Goal: Navigation & Orientation: Find specific page/section

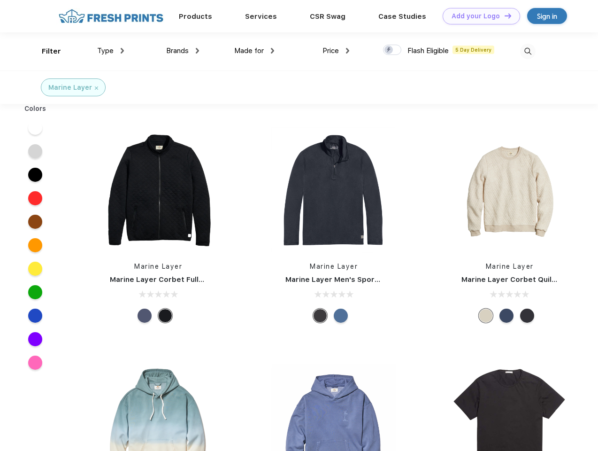
click at [478, 16] on link "Add your Logo Design Tool" at bounding box center [481, 16] width 77 height 16
click at [0, 0] on div "Design Tool" at bounding box center [0, 0] width 0 height 0
click at [504, 15] on link "Add your Logo Design Tool" at bounding box center [481, 16] width 77 height 16
click at [45, 51] on div "Filter" at bounding box center [51, 51] width 19 height 11
click at [111, 51] on span "Type" at bounding box center [105, 50] width 16 height 8
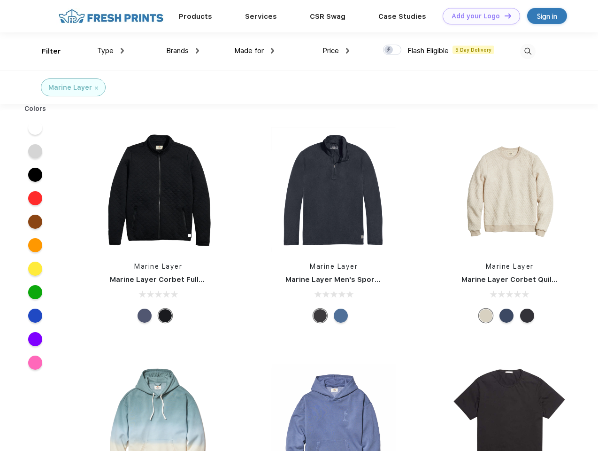
click at [183, 51] on span "Brands" at bounding box center [177, 50] width 23 height 8
click at [254, 51] on span "Made for" at bounding box center [249, 50] width 30 height 8
click at [336, 51] on span "Price" at bounding box center [331, 50] width 16 height 8
click at [392, 50] on div at bounding box center [392, 50] width 18 height 10
click at [389, 50] on input "checkbox" at bounding box center [386, 47] width 6 height 6
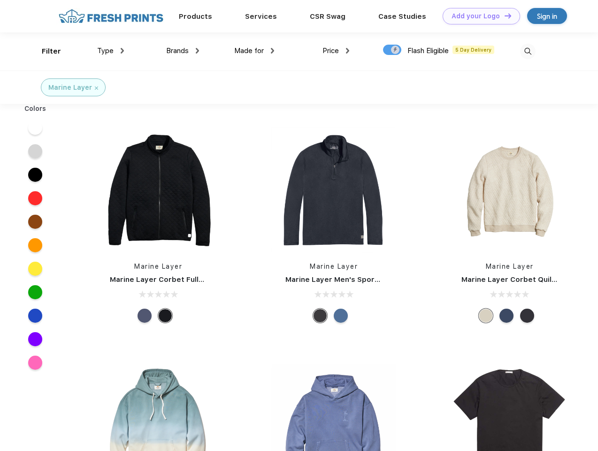
click at [528, 51] on img at bounding box center [527, 51] width 15 height 15
